Goal: Task Accomplishment & Management: Manage account settings

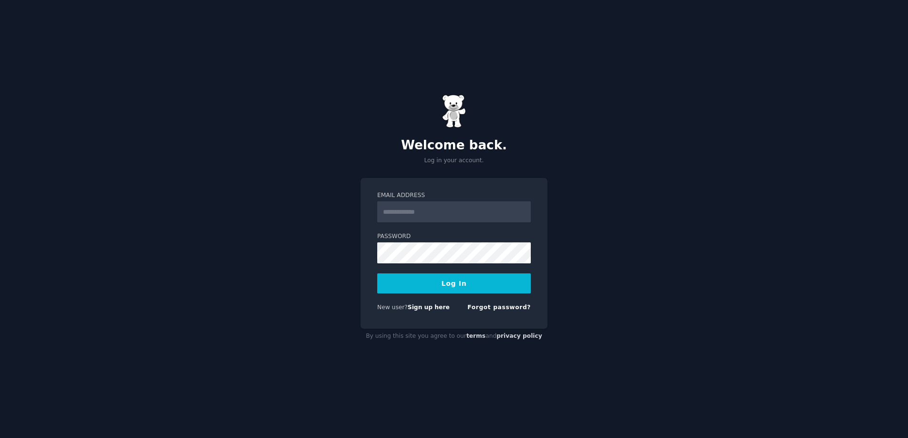
click at [428, 203] on input "Email Address" at bounding box center [453, 211] width 153 height 21
type input "**********"
click at [442, 284] on button "Log In" at bounding box center [453, 283] width 153 height 20
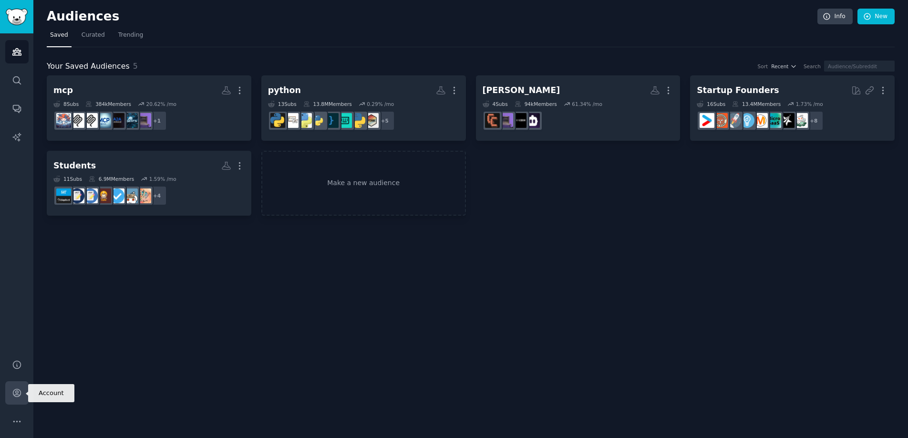
click at [19, 391] on icon "Sidebar" at bounding box center [17, 393] width 10 height 10
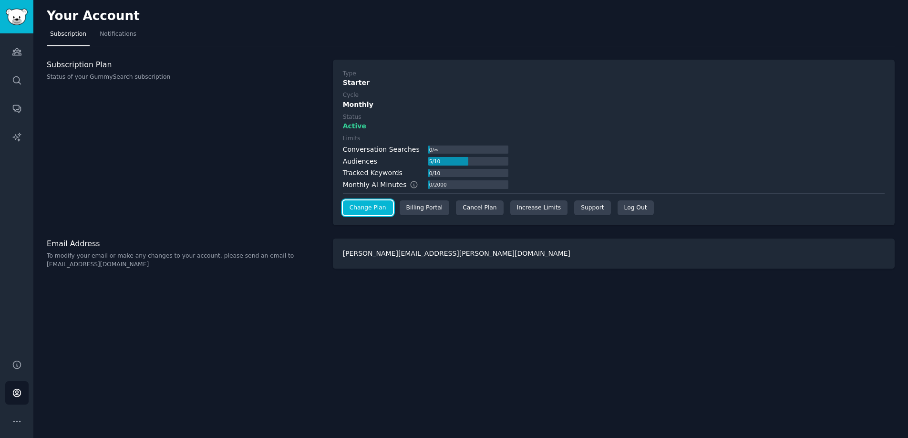
click at [364, 214] on link "Change Plan" at bounding box center [368, 207] width 50 height 15
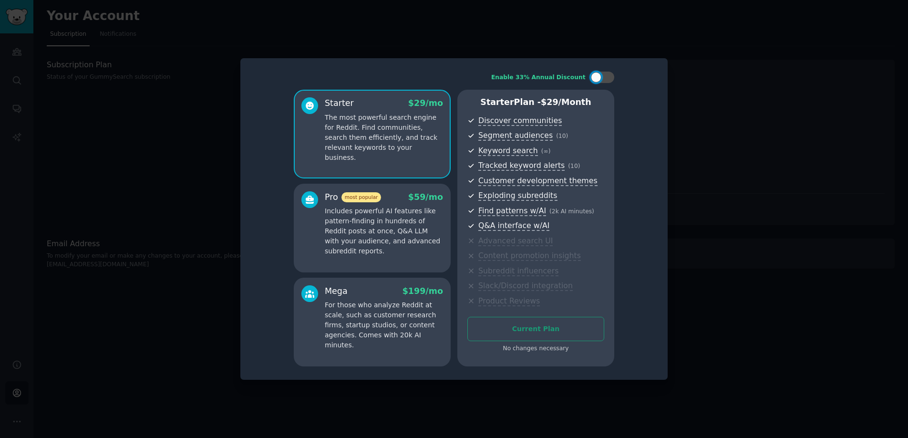
click at [200, 234] on div at bounding box center [454, 219] width 908 height 438
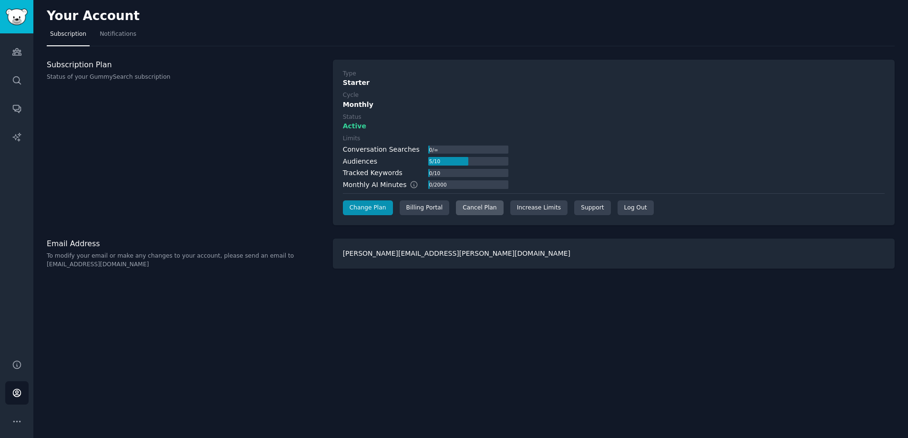
click at [476, 207] on div "Cancel Plan" at bounding box center [479, 207] width 47 height 15
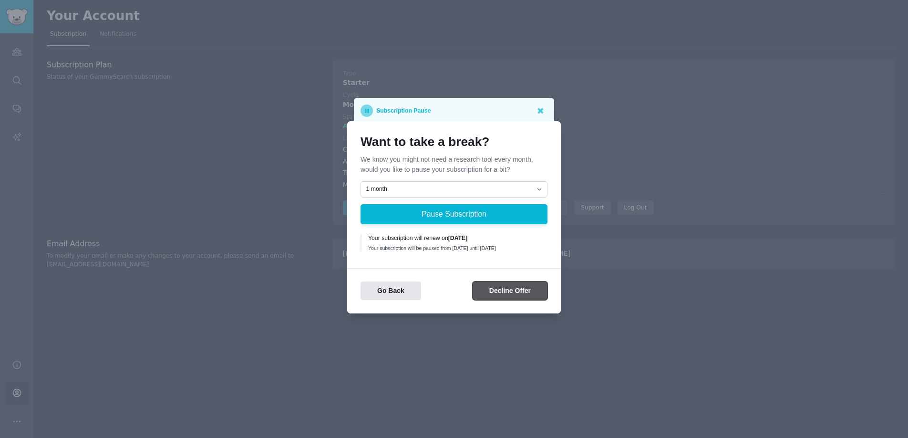
click at [498, 289] on button "Decline Offer" at bounding box center [509, 290] width 75 height 19
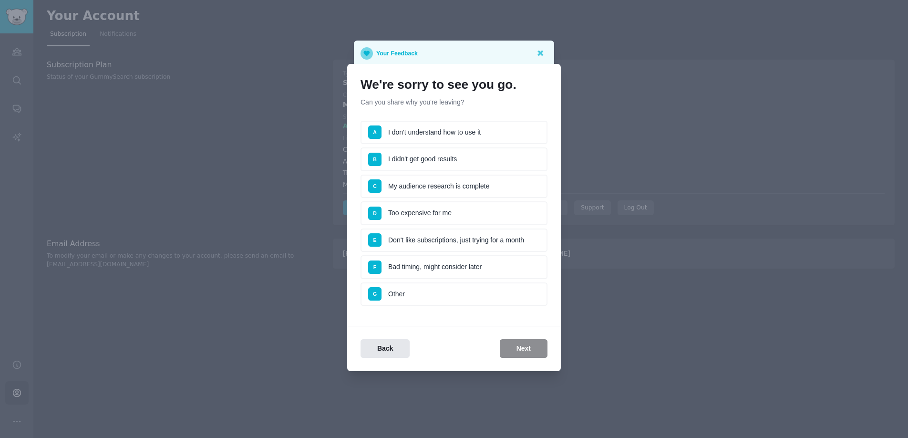
click at [419, 204] on li "D Too expensive for me" at bounding box center [453, 213] width 187 height 24
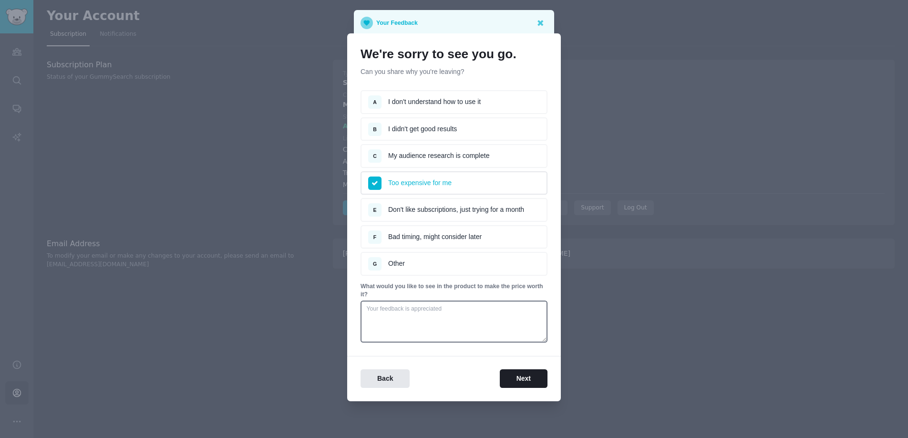
click at [462, 235] on li "F Bad timing, might consider later" at bounding box center [453, 237] width 187 height 24
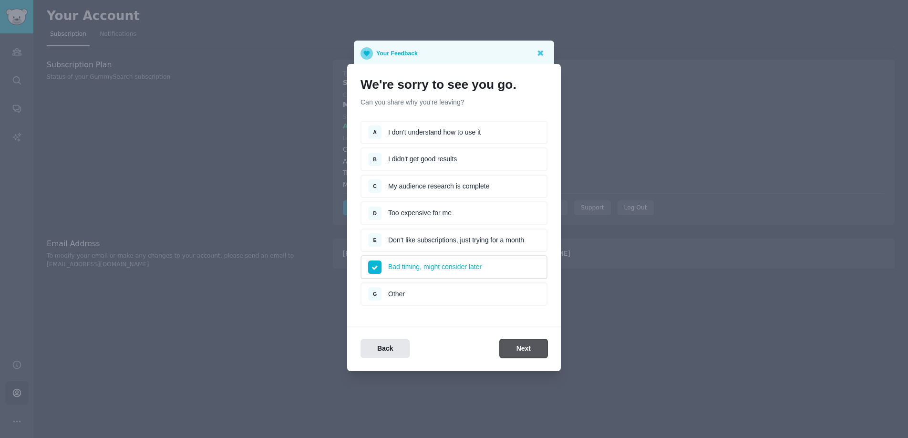
click at [525, 341] on button "Next" at bounding box center [524, 348] width 48 height 19
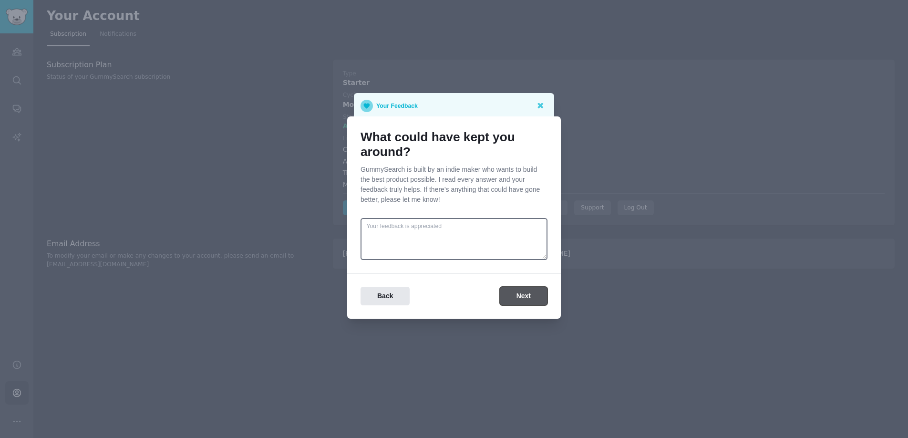
click at [512, 293] on button "Next" at bounding box center [524, 295] width 48 height 19
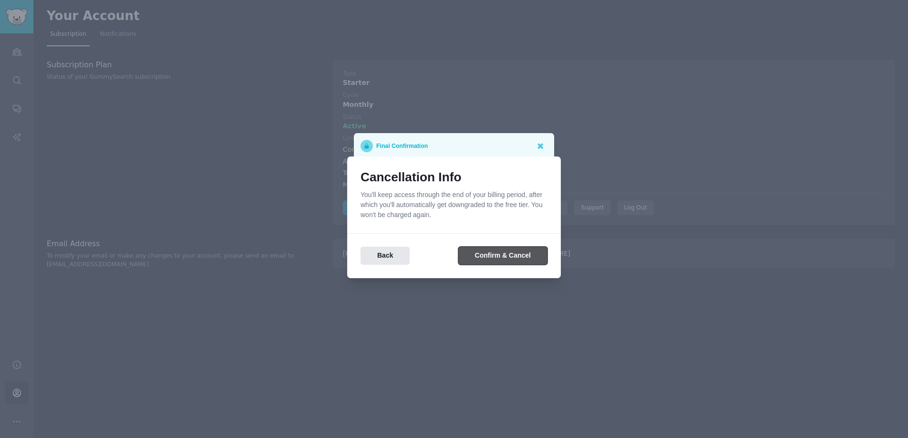
click at [501, 253] on button "Confirm & Cancel" at bounding box center [502, 255] width 89 height 19
